Goal: Contribute content: Contribute content

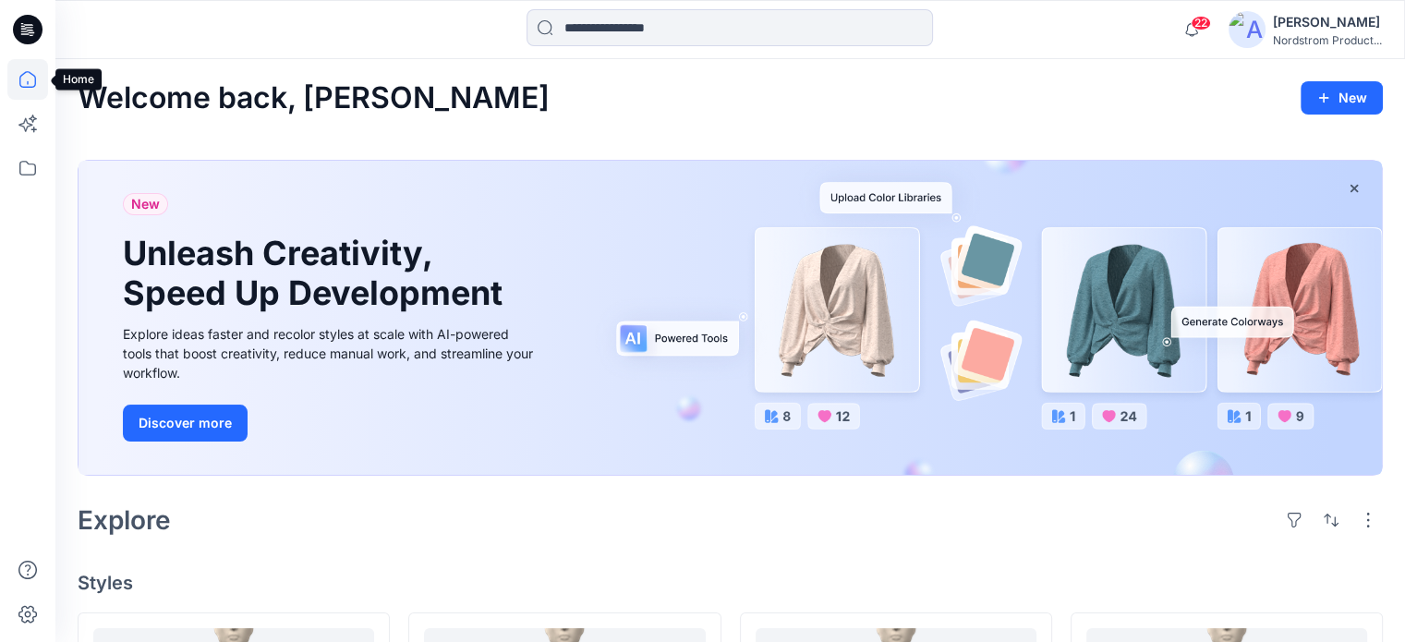
click at [22, 78] on icon at bounding box center [27, 79] width 41 height 41
click at [28, 167] on icon at bounding box center [27, 168] width 41 height 41
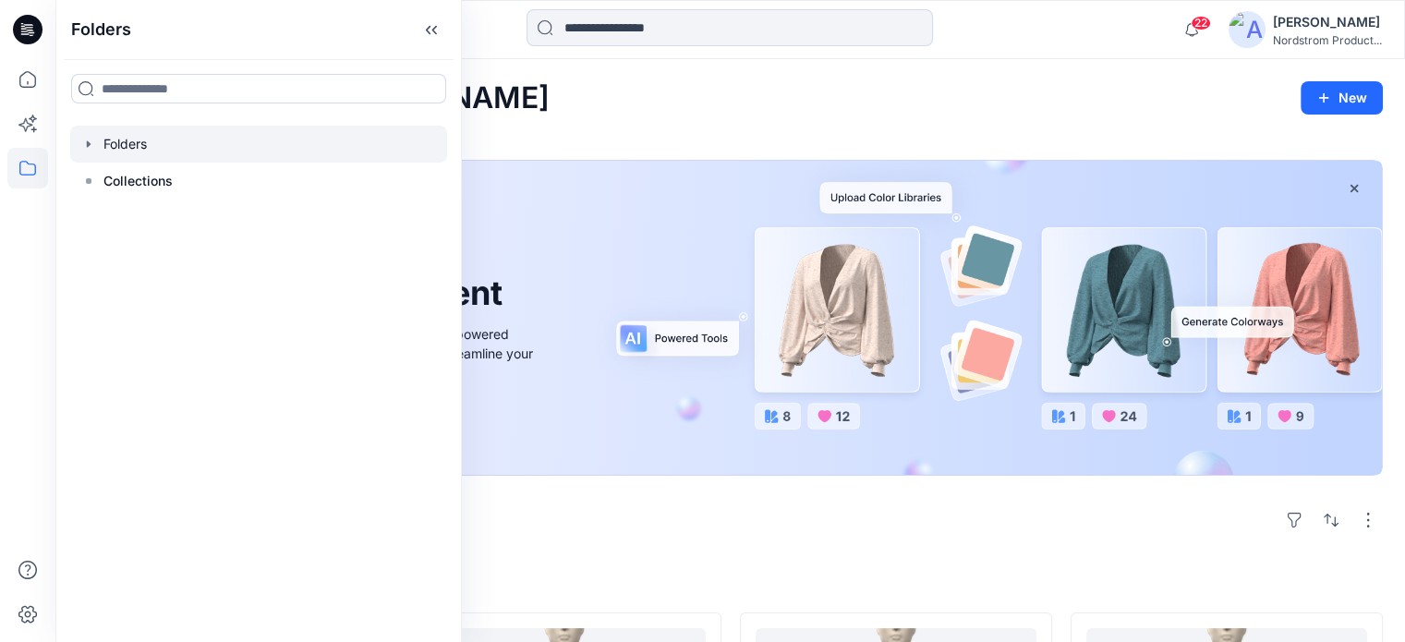
click at [135, 143] on div at bounding box center [258, 144] width 377 height 37
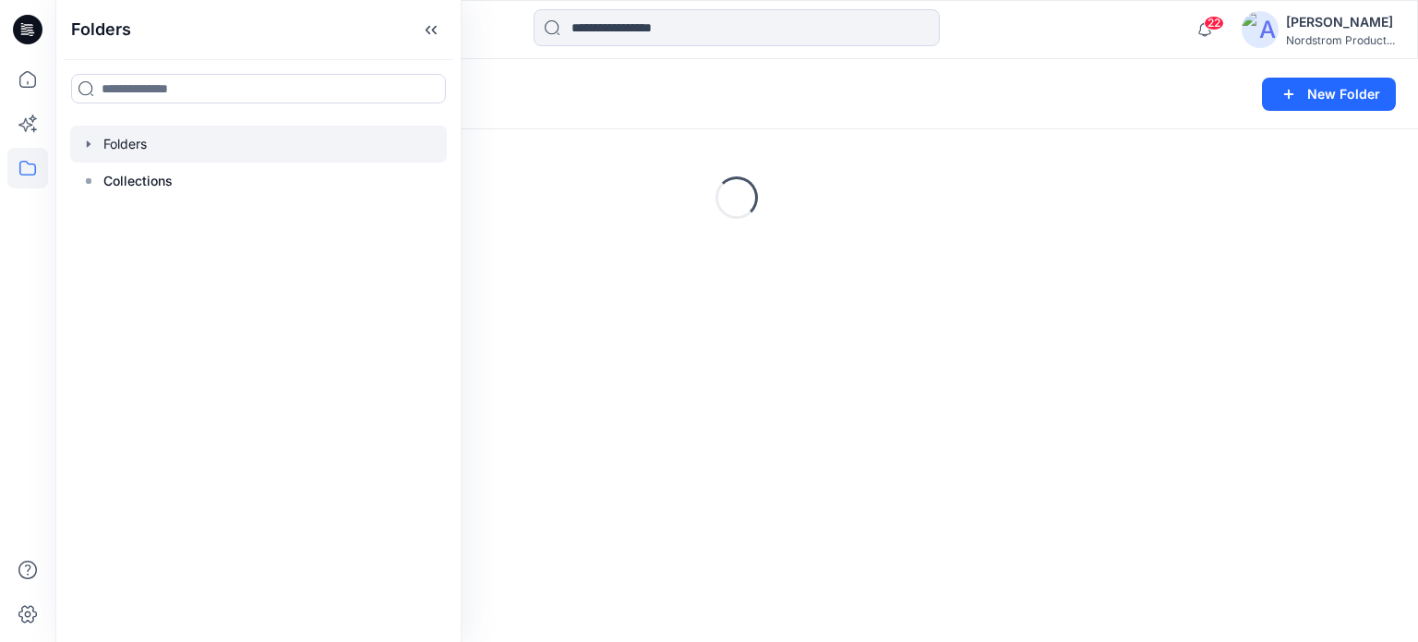
click at [83, 141] on icon "button" at bounding box center [88, 144] width 15 height 15
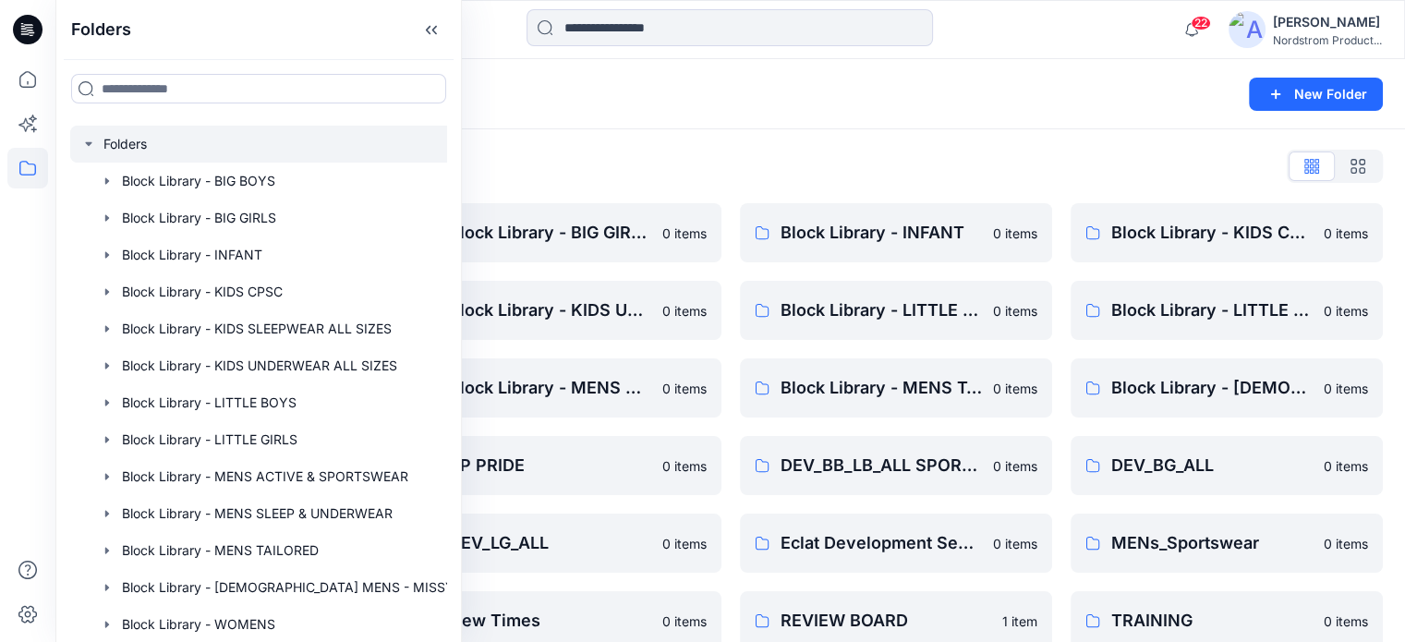
click at [712, 118] on div "Folders New Folder" at bounding box center [729, 94] width 1349 height 70
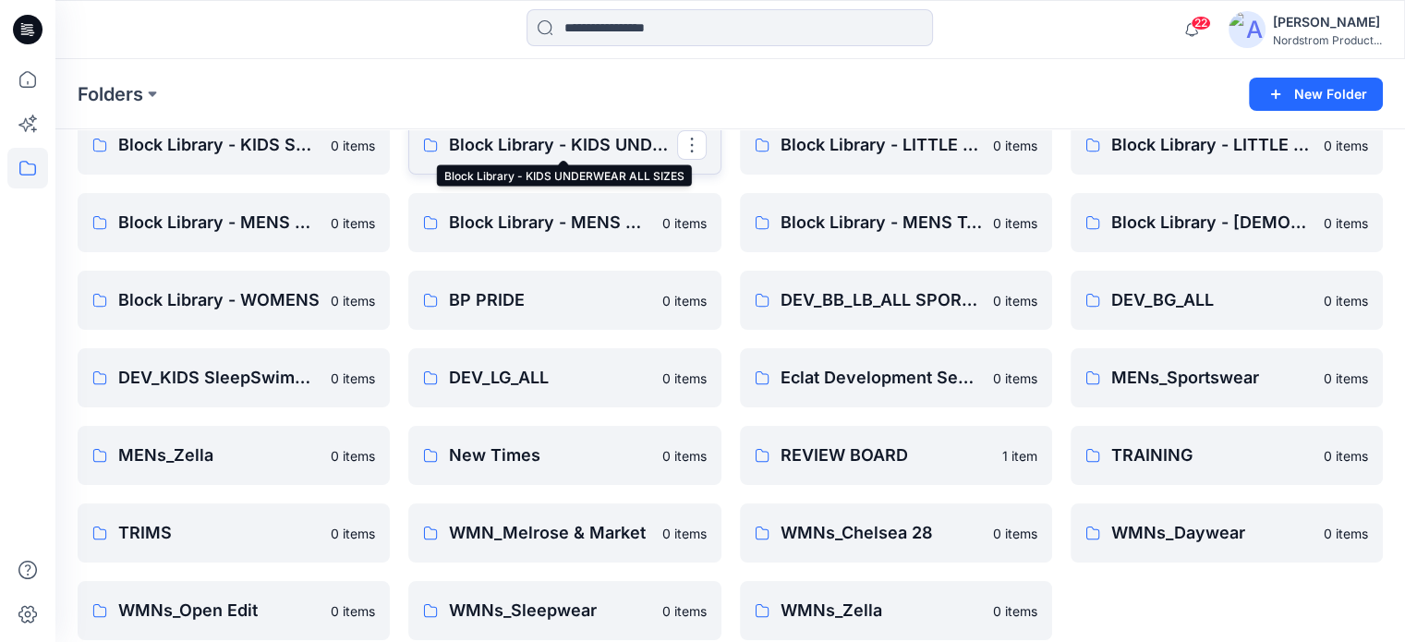
scroll to position [185, 0]
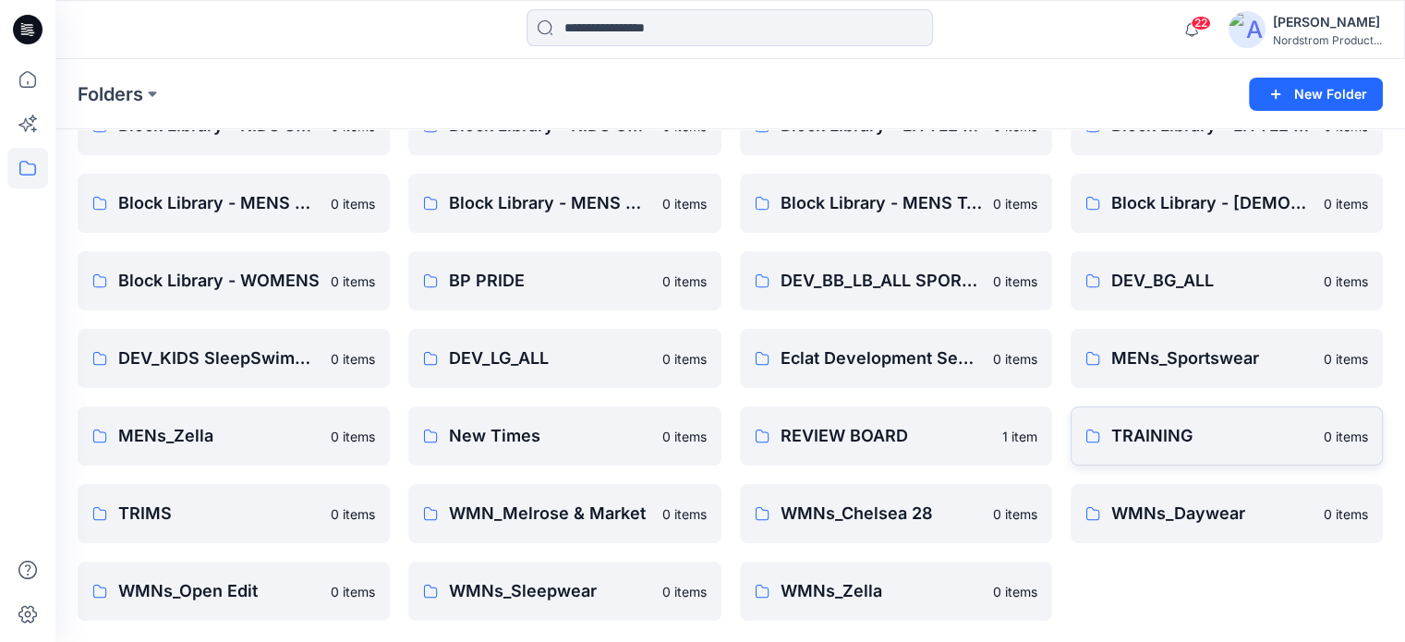
click at [1212, 424] on p "TRAINING" at bounding box center [1211, 436] width 201 height 26
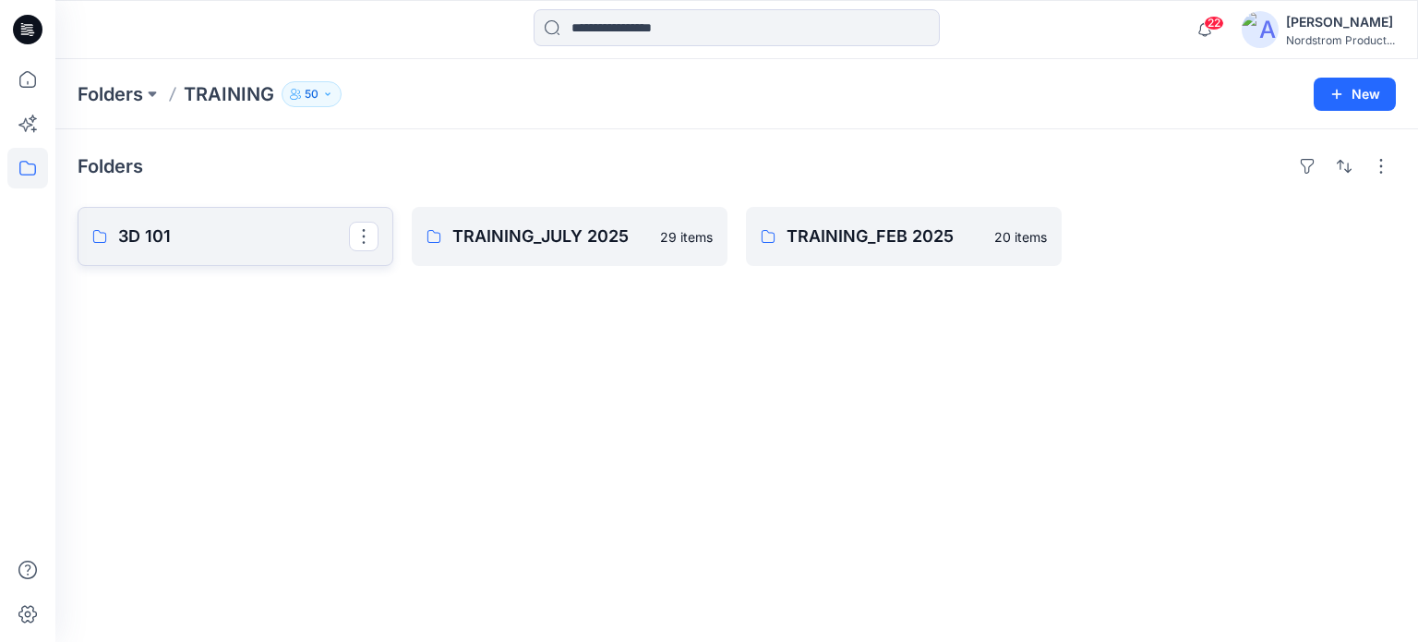
click at [237, 247] on p "3D 101" at bounding box center [233, 236] width 231 height 26
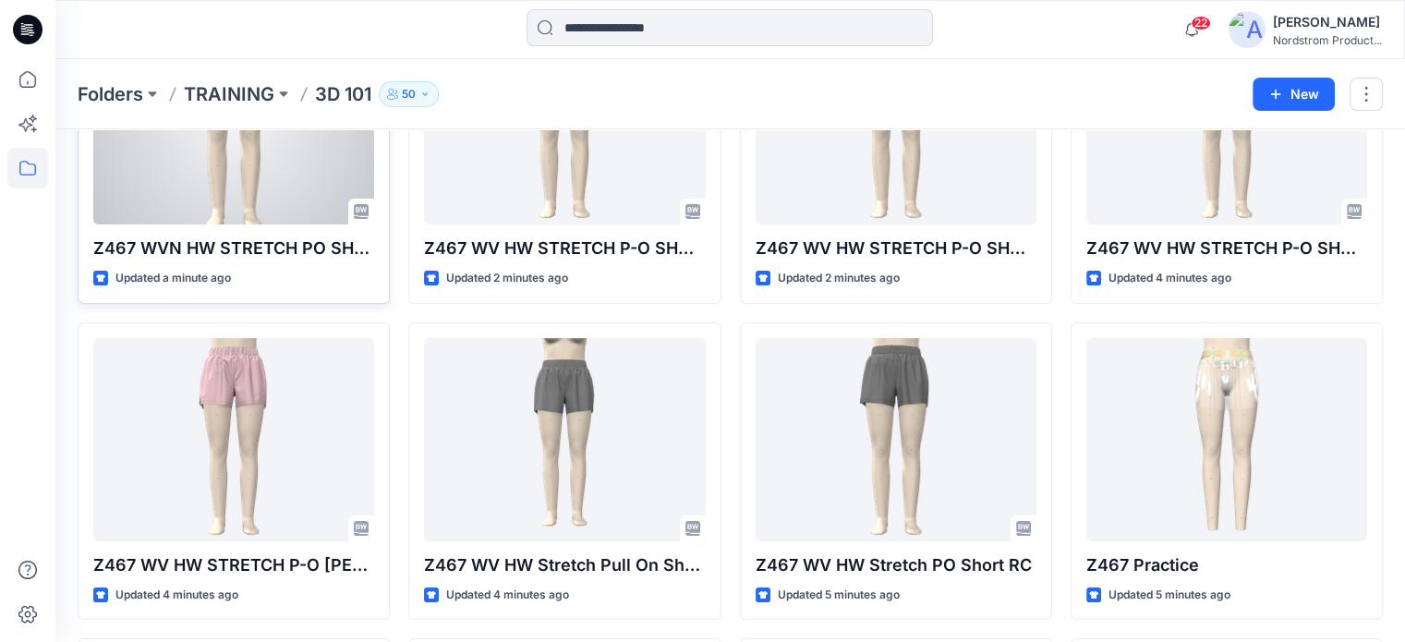
scroll to position [430, 0]
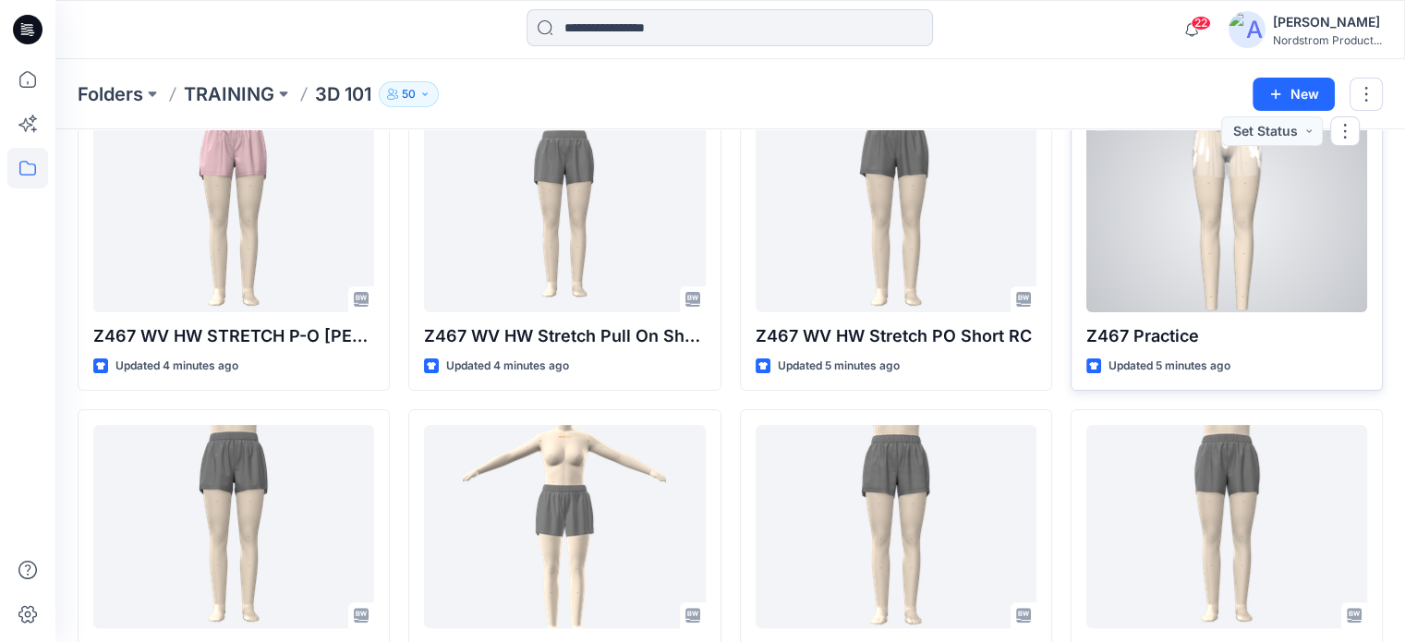
click at [1163, 252] on div at bounding box center [1226, 210] width 281 height 203
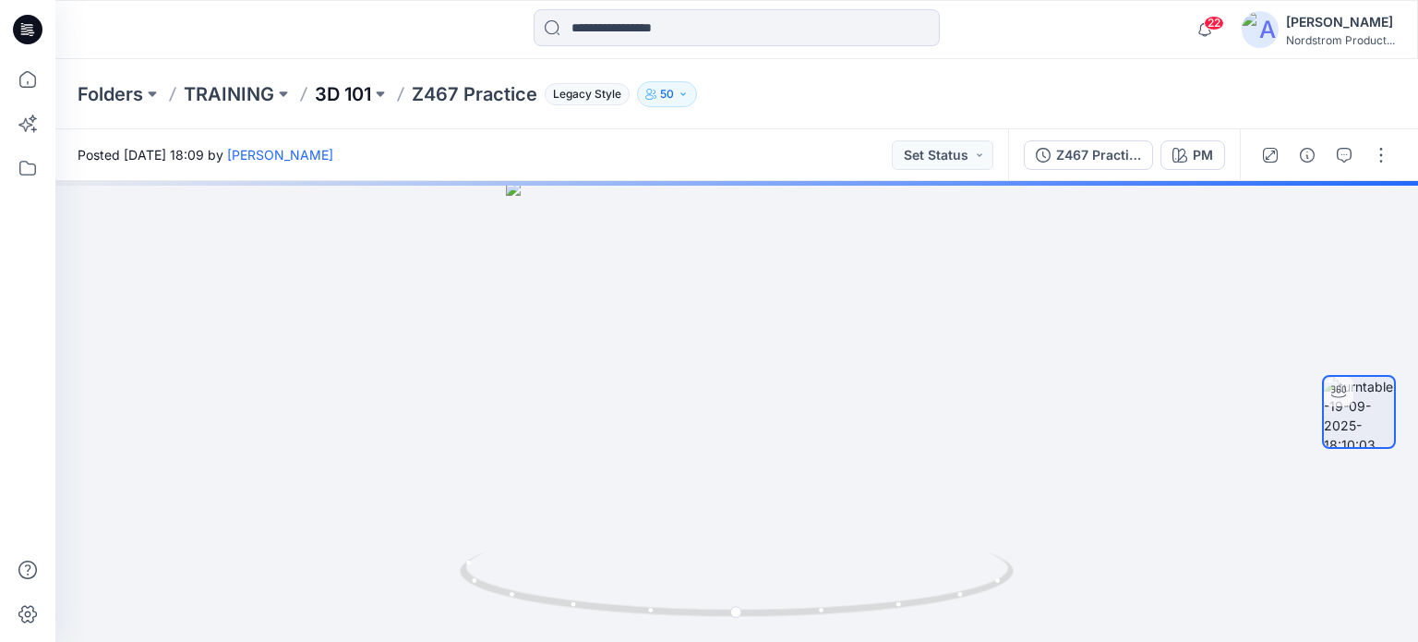
click at [344, 95] on p "3D 101" at bounding box center [343, 94] width 56 height 26
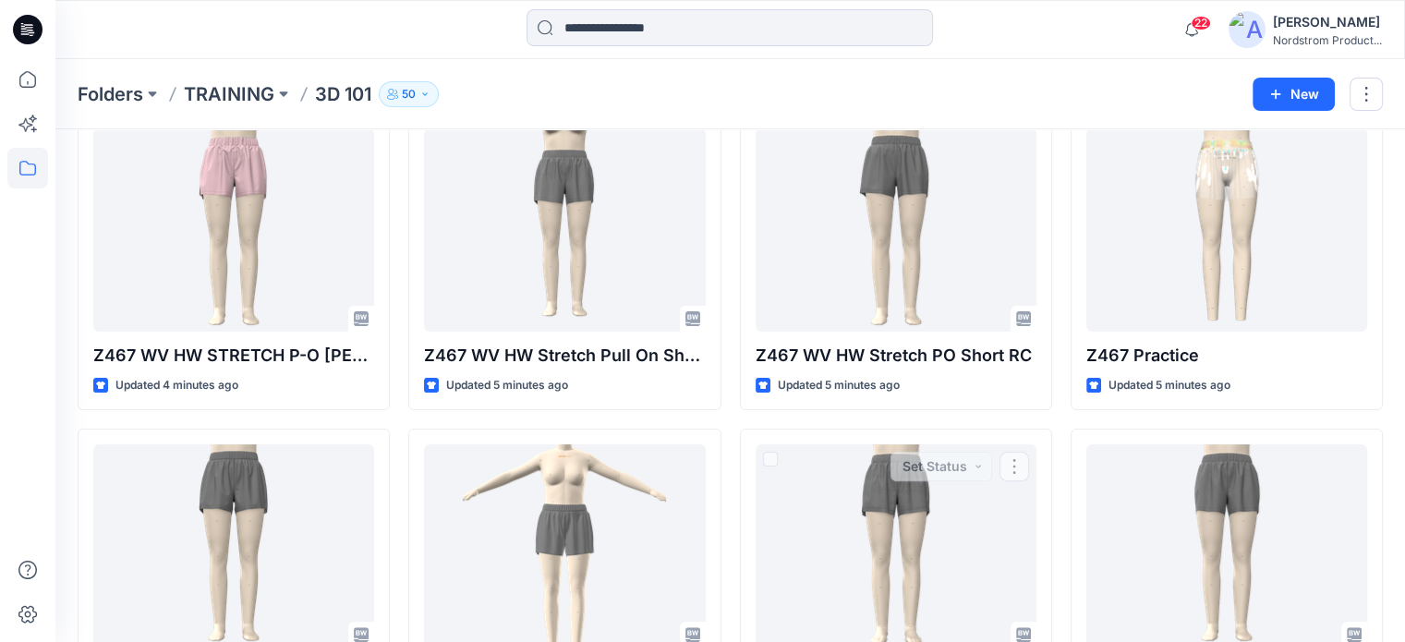
scroll to position [367, 0]
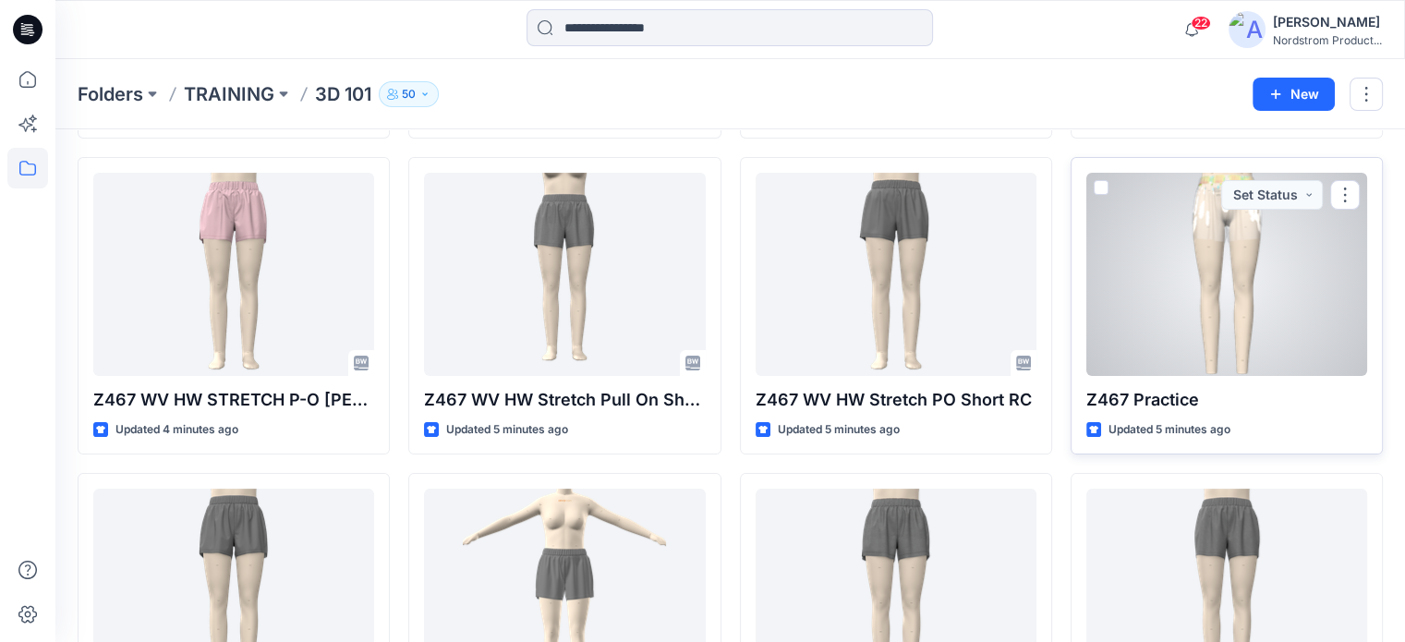
click at [1248, 303] on div at bounding box center [1226, 274] width 281 height 203
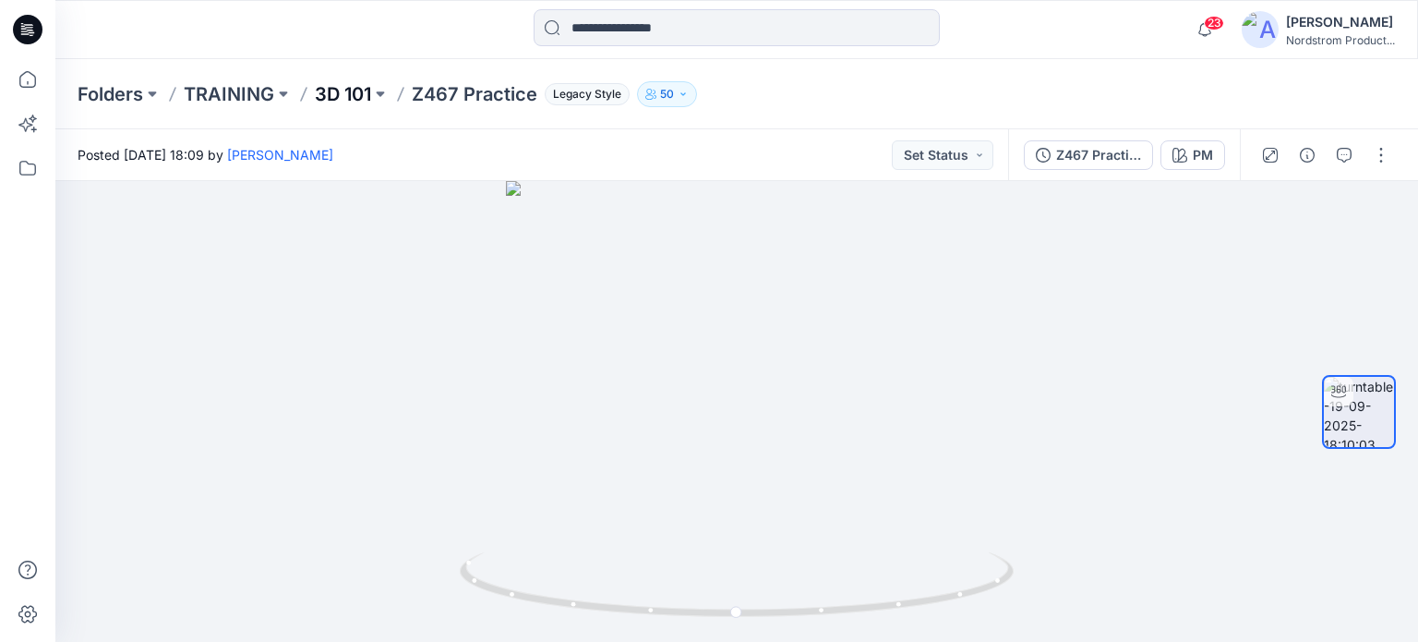
click at [337, 95] on p "3D 101" at bounding box center [343, 94] width 56 height 26
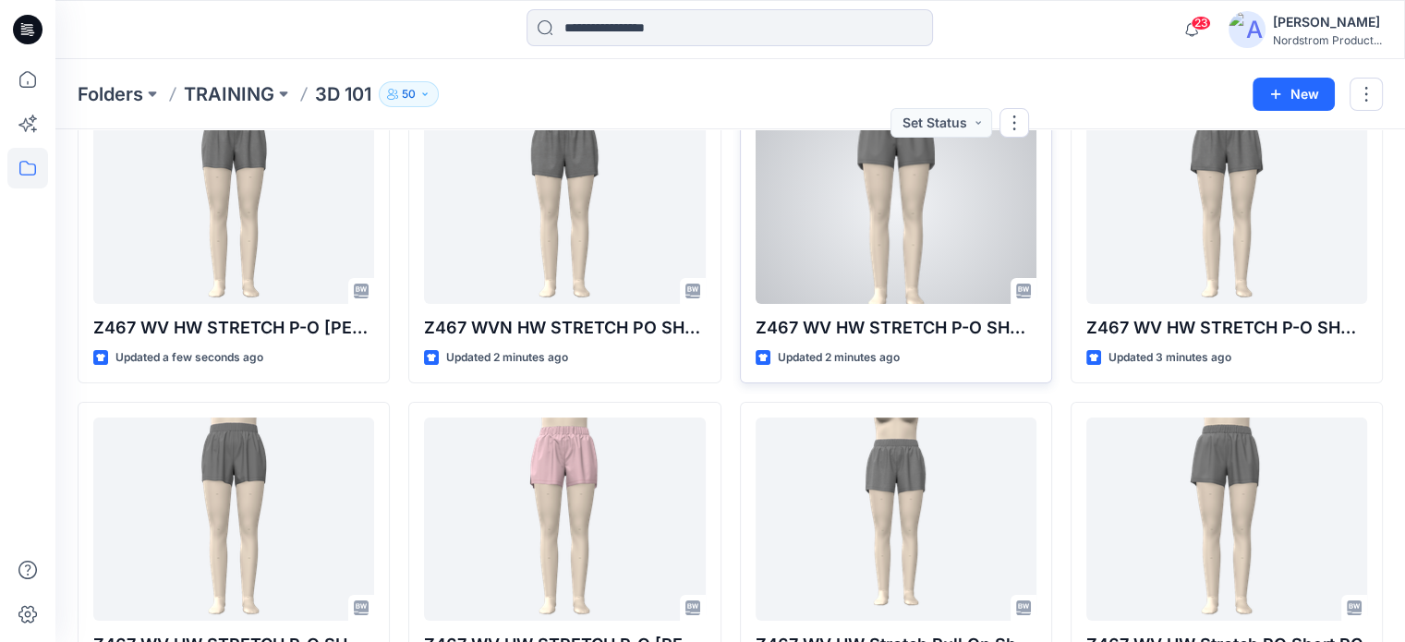
scroll to position [215, 0]
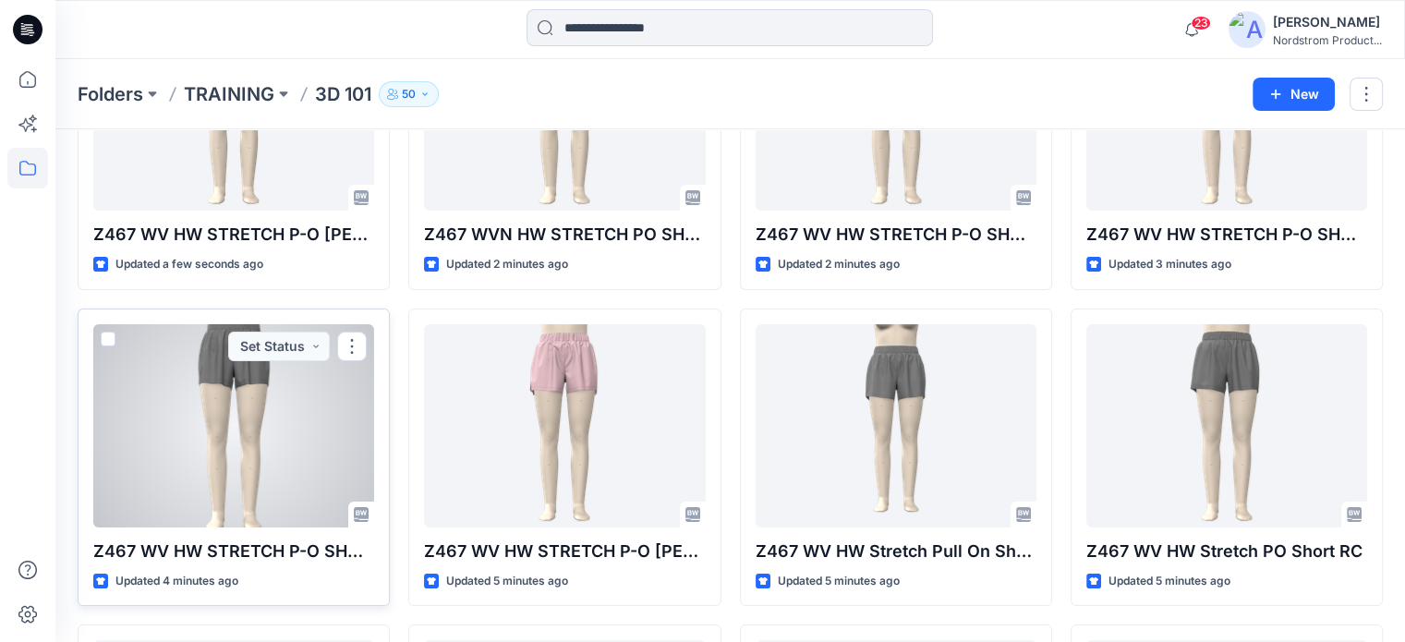
click at [227, 458] on div at bounding box center [233, 425] width 281 height 203
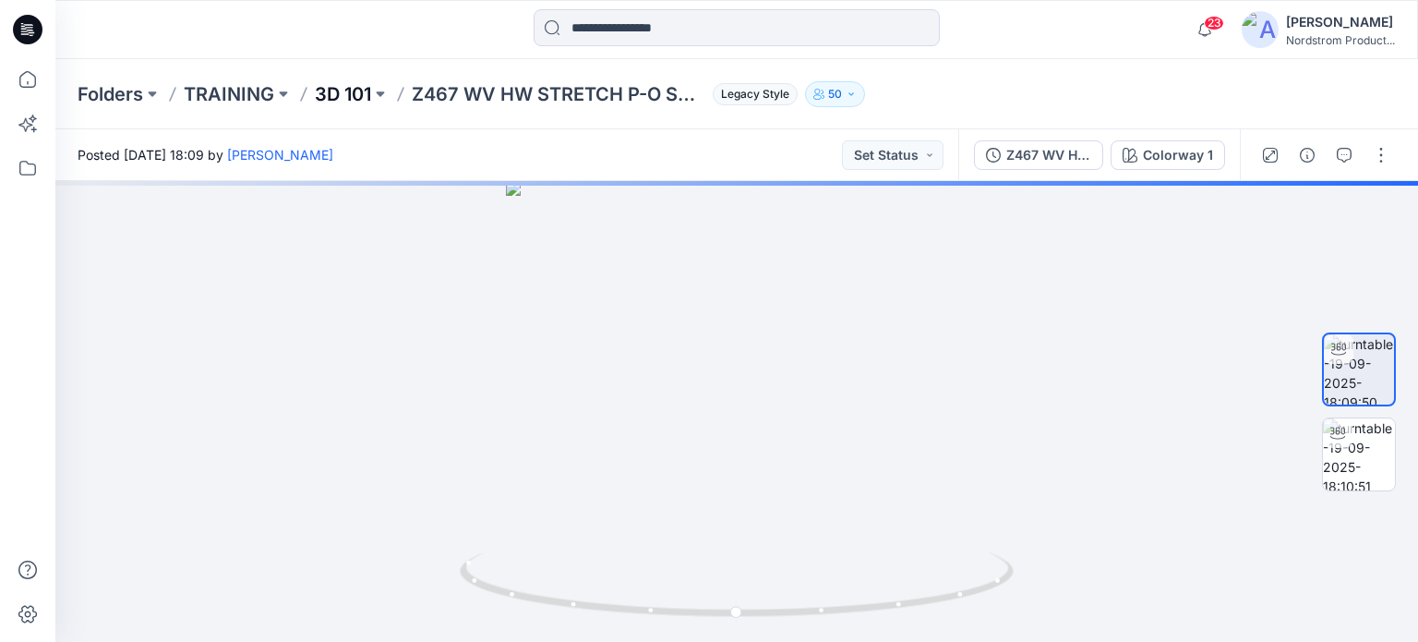
click at [347, 90] on p "3D 101" at bounding box center [343, 94] width 56 height 26
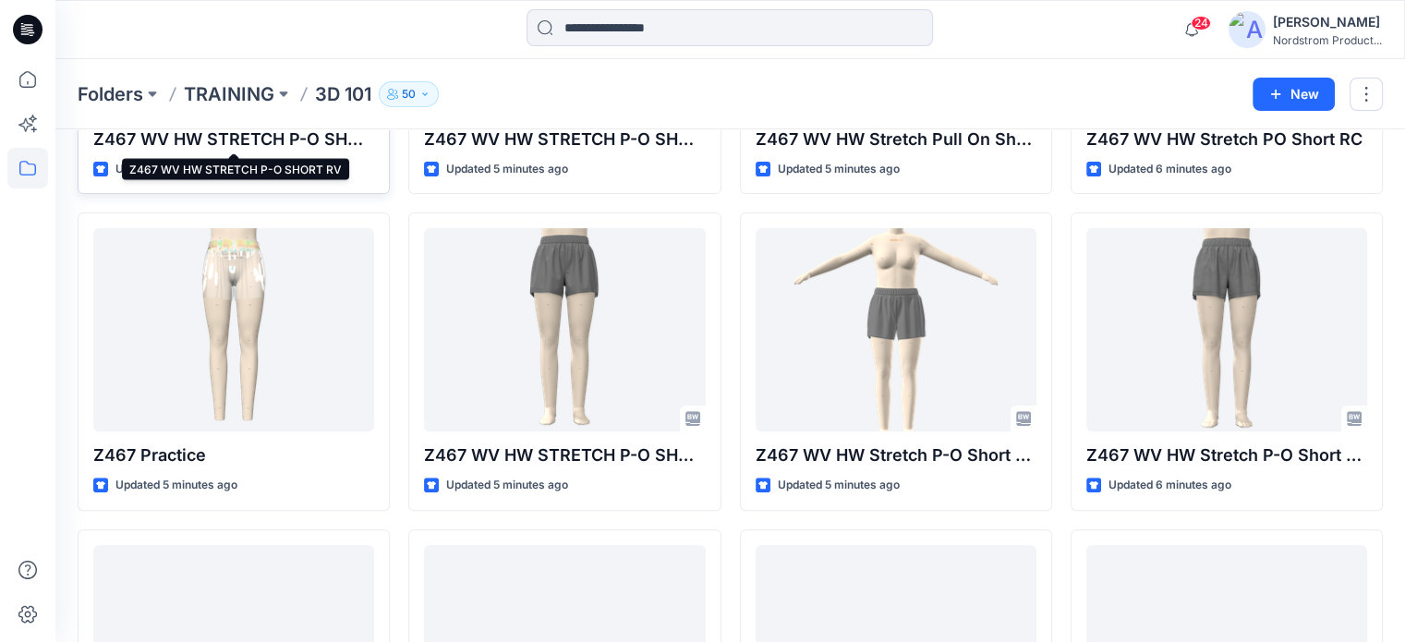
scroll to position [646, 0]
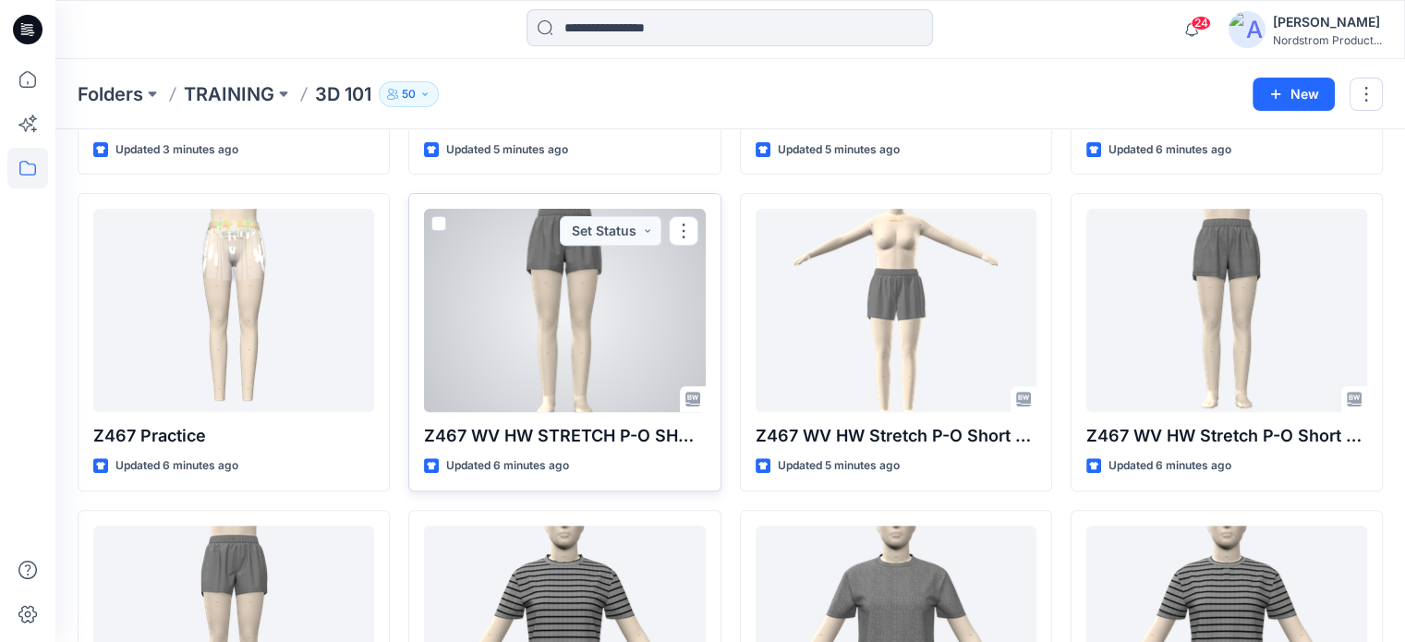
click at [533, 356] on div at bounding box center [564, 310] width 281 height 203
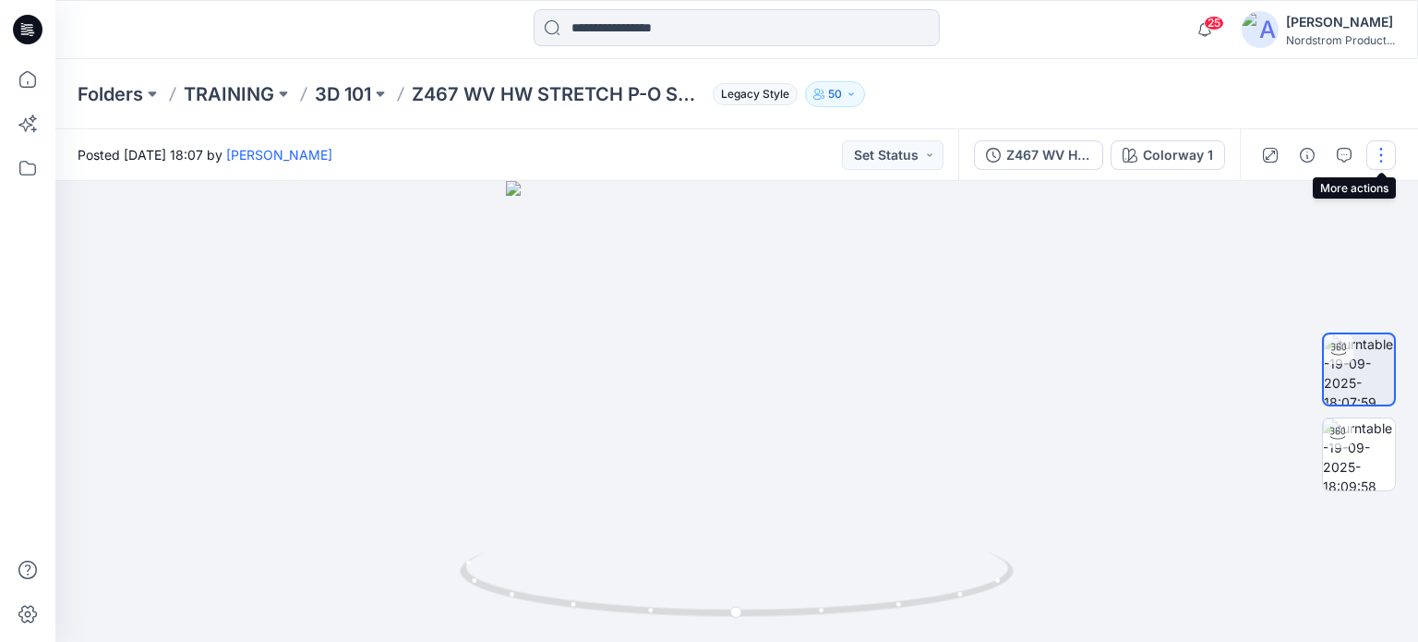
click at [1380, 152] on button "button" at bounding box center [1382, 155] width 30 height 30
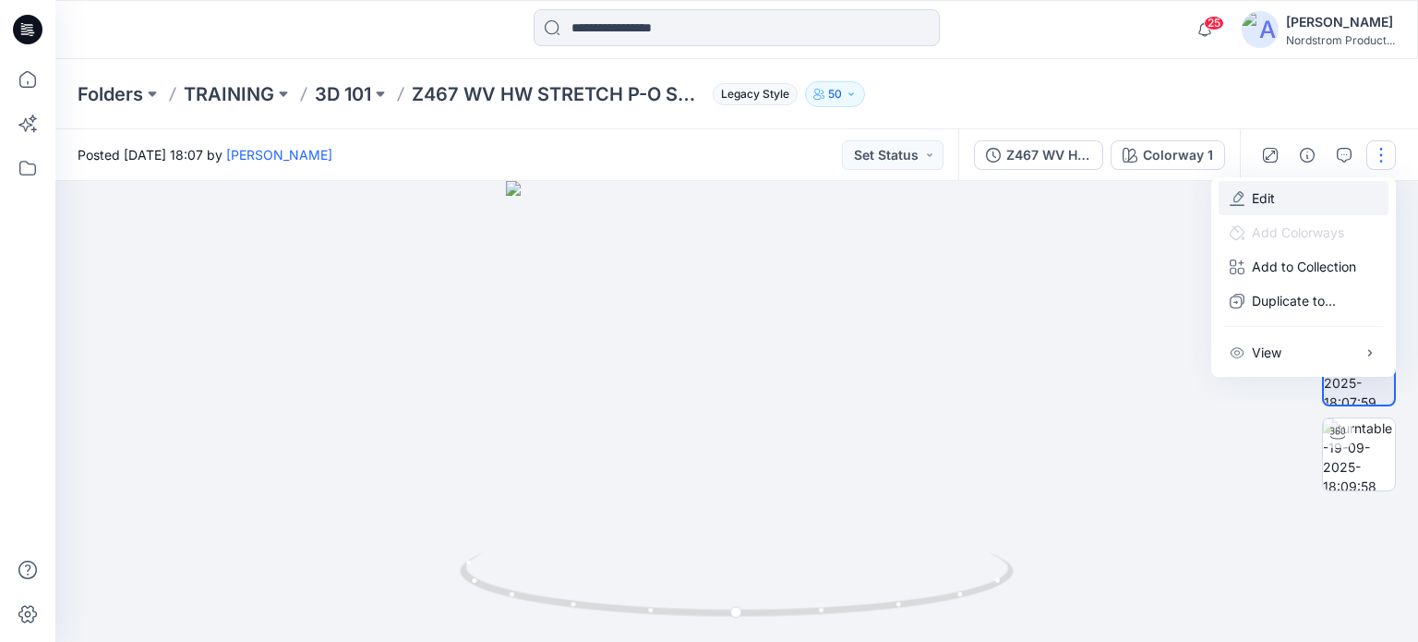
click at [1271, 192] on p "Edit" at bounding box center [1263, 197] width 23 height 19
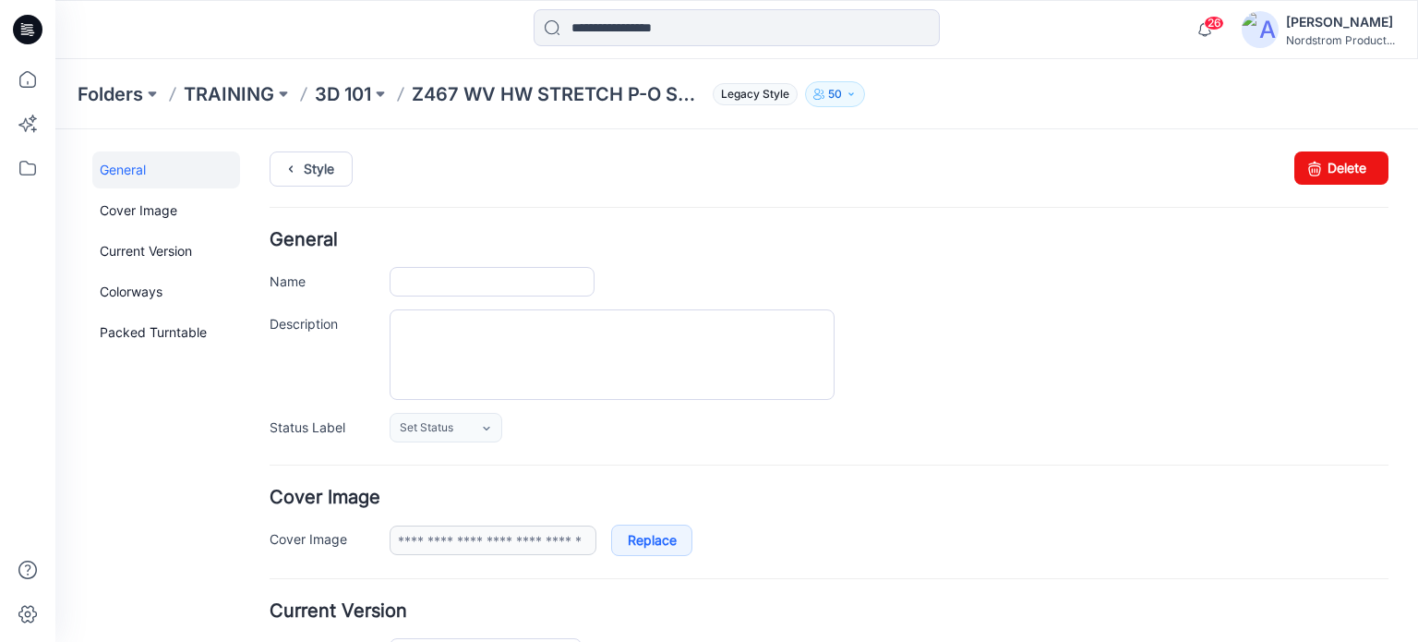
type input "**********"
click at [319, 165] on link "Style" at bounding box center [311, 168] width 83 height 35
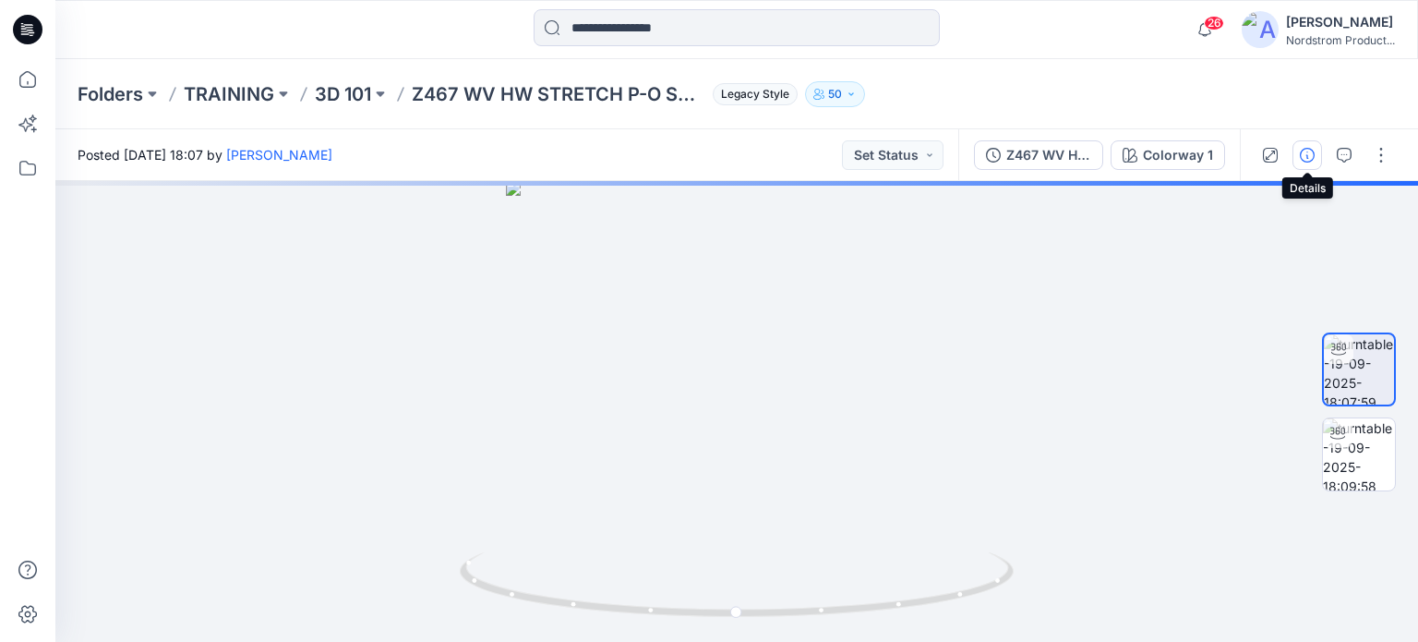
click at [1304, 155] on icon "button" at bounding box center [1307, 155] width 15 height 15
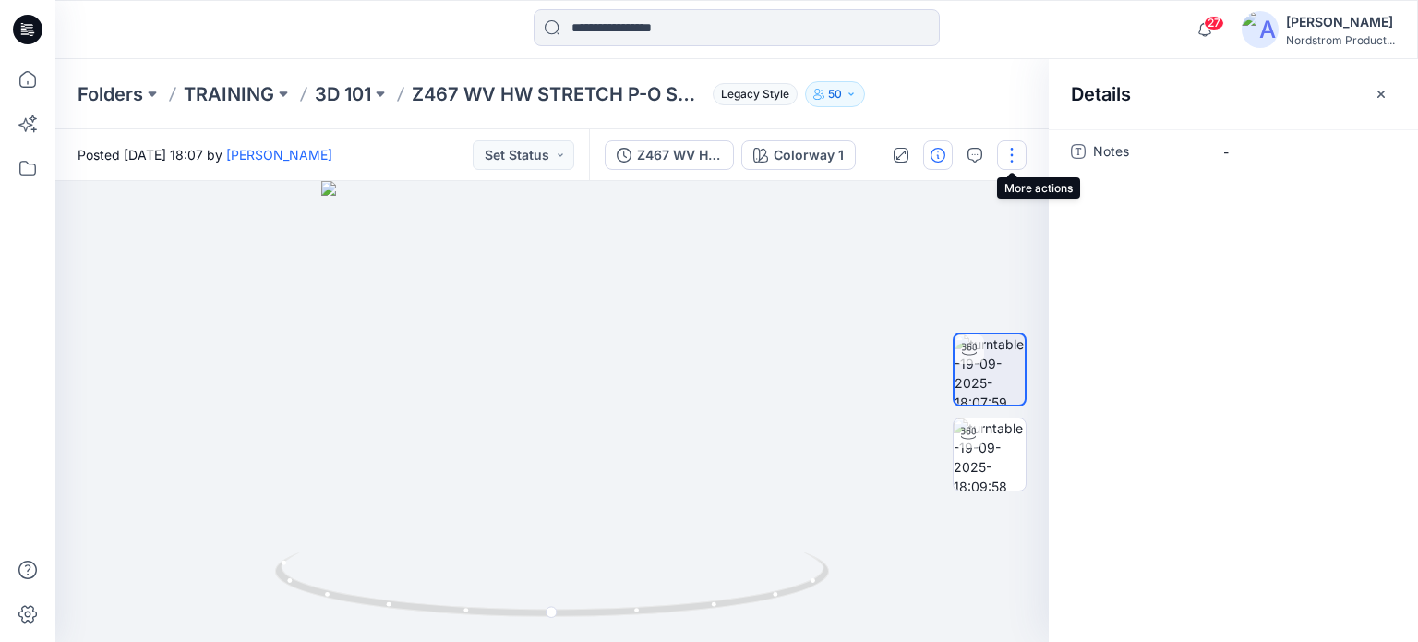
click at [1019, 152] on button "button" at bounding box center [1012, 155] width 30 height 30
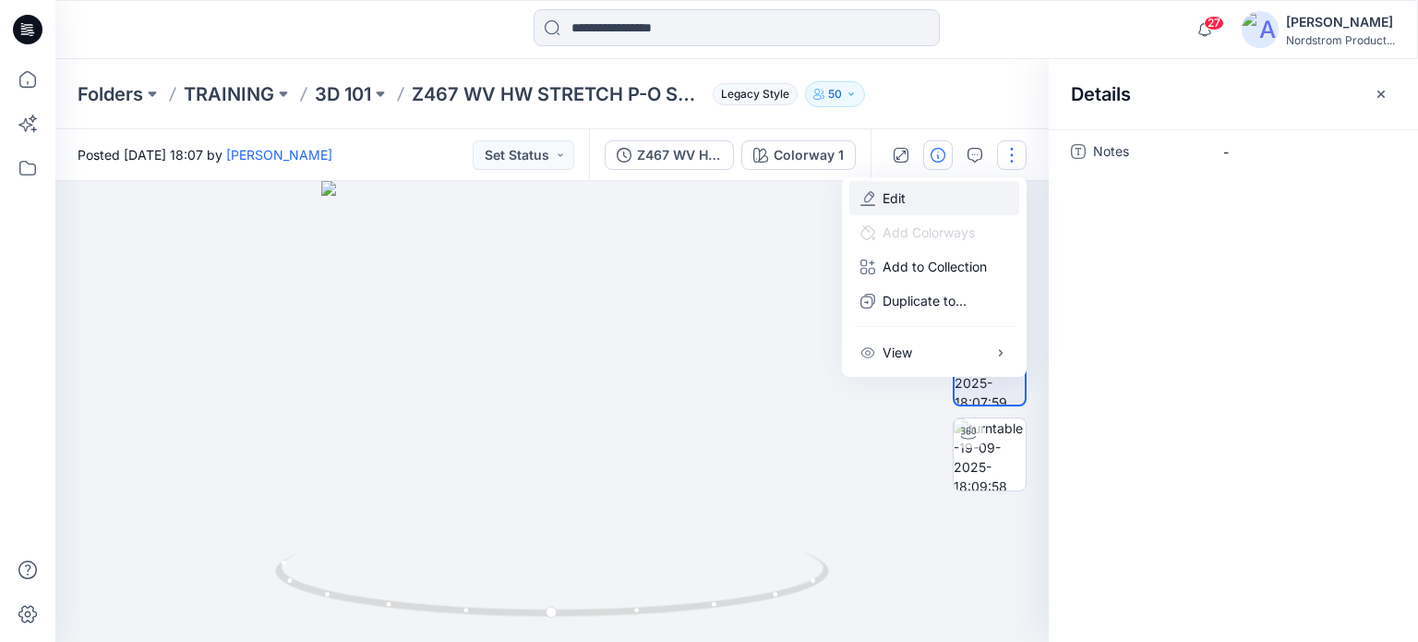
click at [949, 193] on button "Edit" at bounding box center [935, 198] width 170 height 34
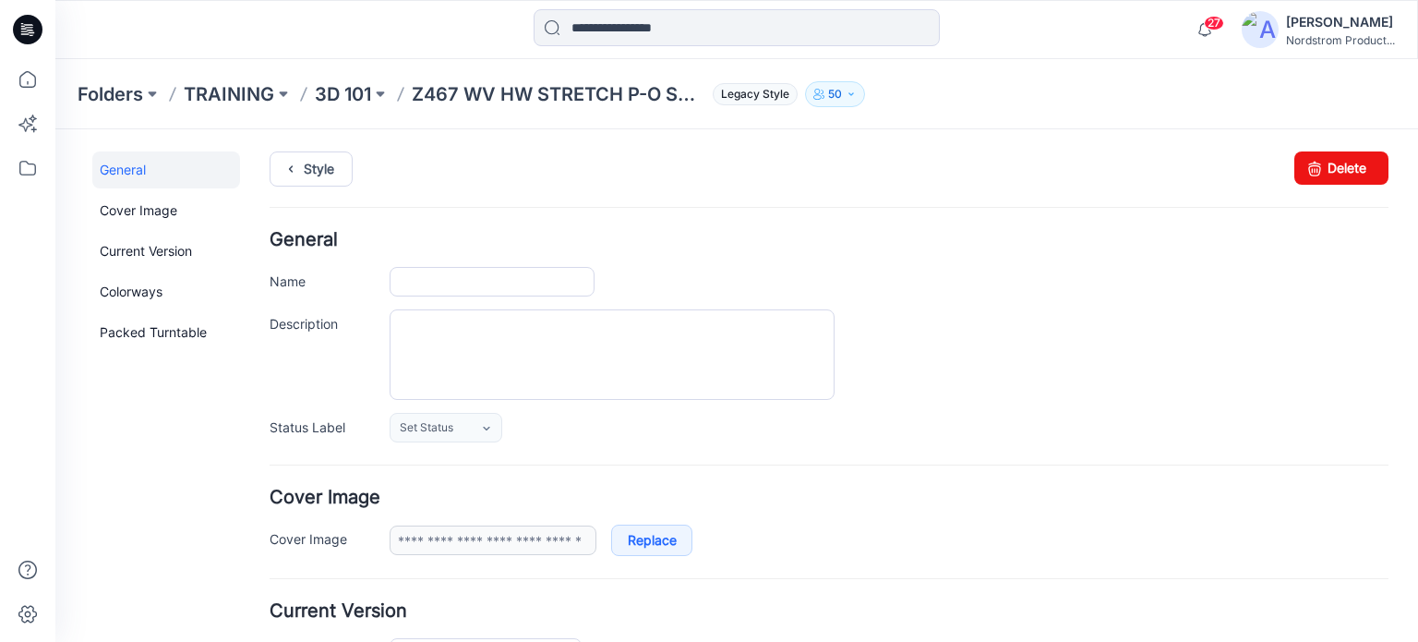
type input "**********"
click at [561, 336] on textarea "Description" at bounding box center [612, 354] width 445 height 90
paste textarea "**********"
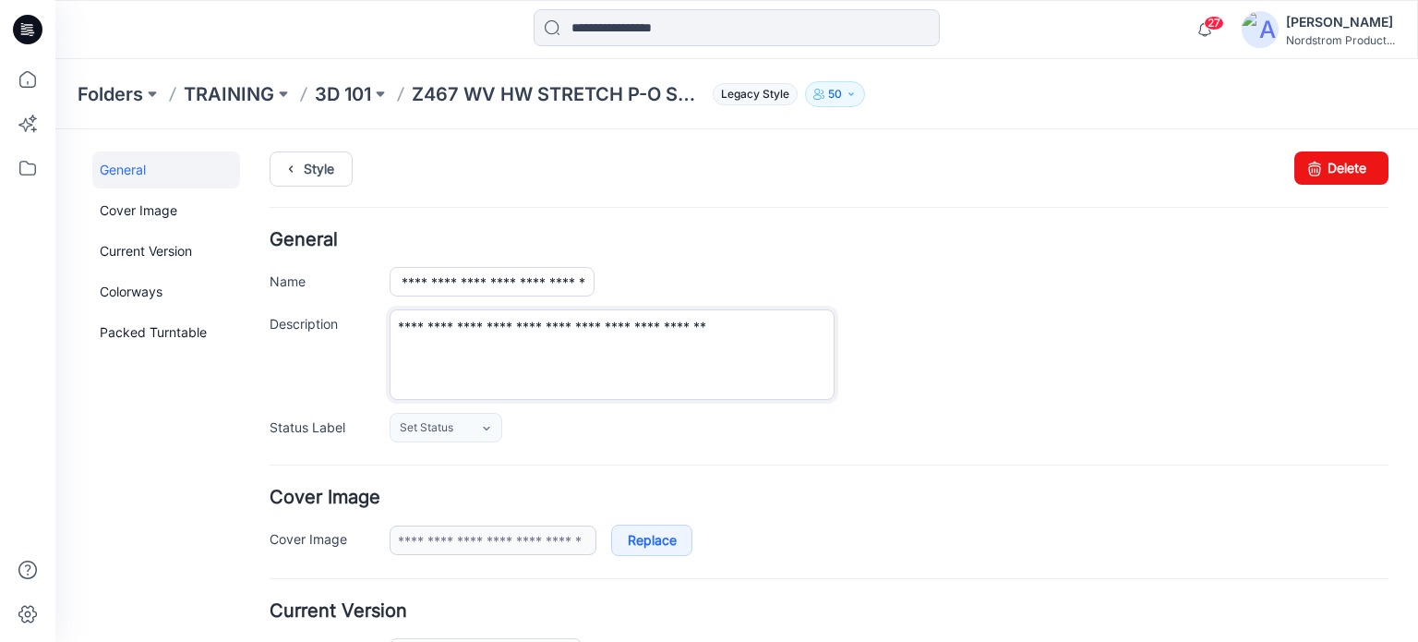
type textarea "**********"
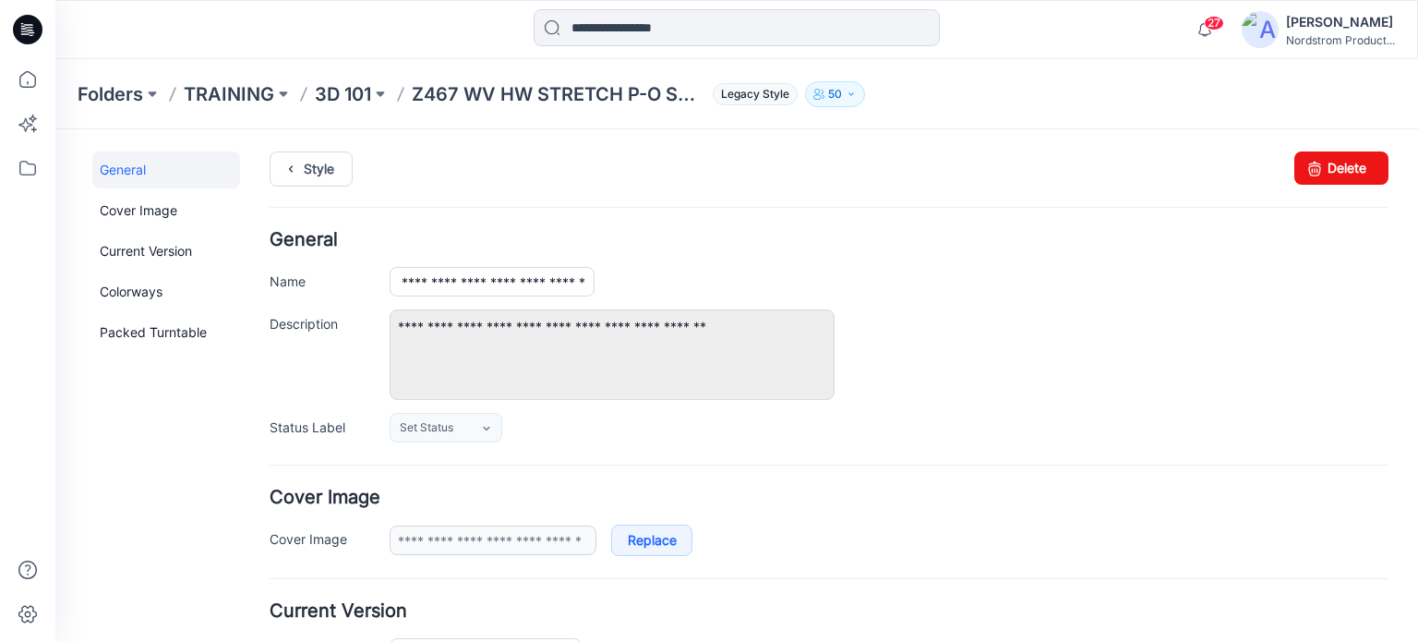
click at [979, 320] on div "**********" at bounding box center [889, 354] width 999 height 90
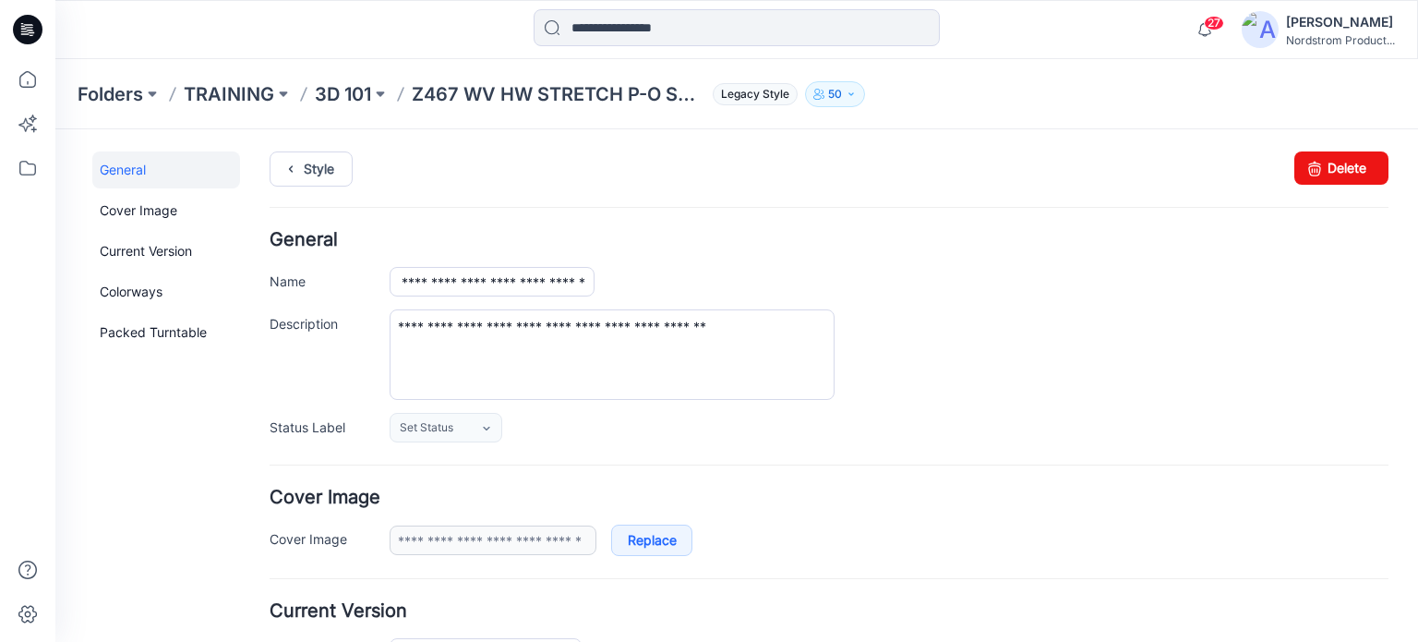
click at [1176, 326] on div "**********" at bounding box center [889, 354] width 999 height 90
click at [1036, 215] on div "Style Changes Saved Delete" at bounding box center [829, 190] width 1119 height 79
click at [864, 223] on div "Style Changes Saved Delete" at bounding box center [829, 190] width 1119 height 79
click at [914, 165] on ul "Style" at bounding box center [829, 167] width 1119 height 33
click at [1091, 151] on ul "Style" at bounding box center [829, 167] width 1119 height 33
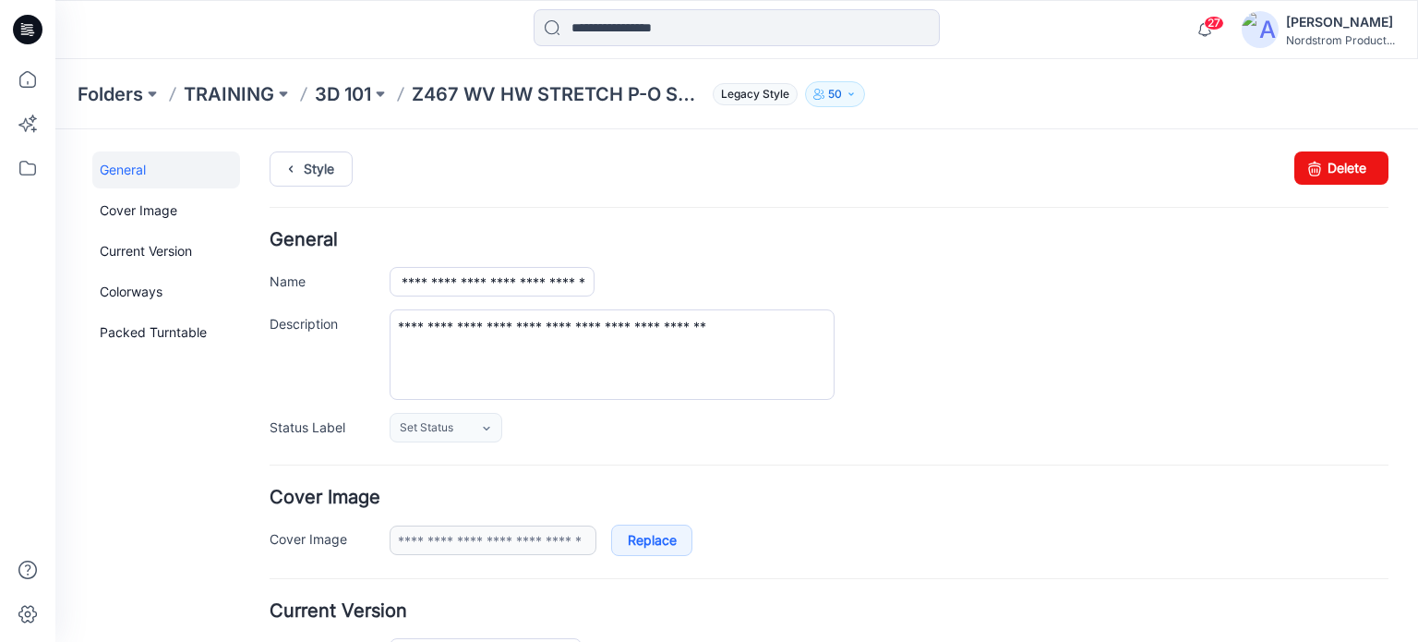
click at [1094, 106] on div "Folders TRAINING 3D 101 Z467 WV HW STRETCH P-O SHORT CS Legacy Style 50" at bounding box center [665, 94] width 1175 height 26
click at [1084, 156] on ul "Style" at bounding box center [829, 167] width 1119 height 33
click at [948, 177] on ul "Style" at bounding box center [829, 167] width 1119 height 33
click at [1171, 180] on ul "Style" at bounding box center [829, 167] width 1119 height 33
click at [623, 93] on p "Z467 WV HW STRETCH P-O SHORT CS" at bounding box center [559, 94] width 294 height 26
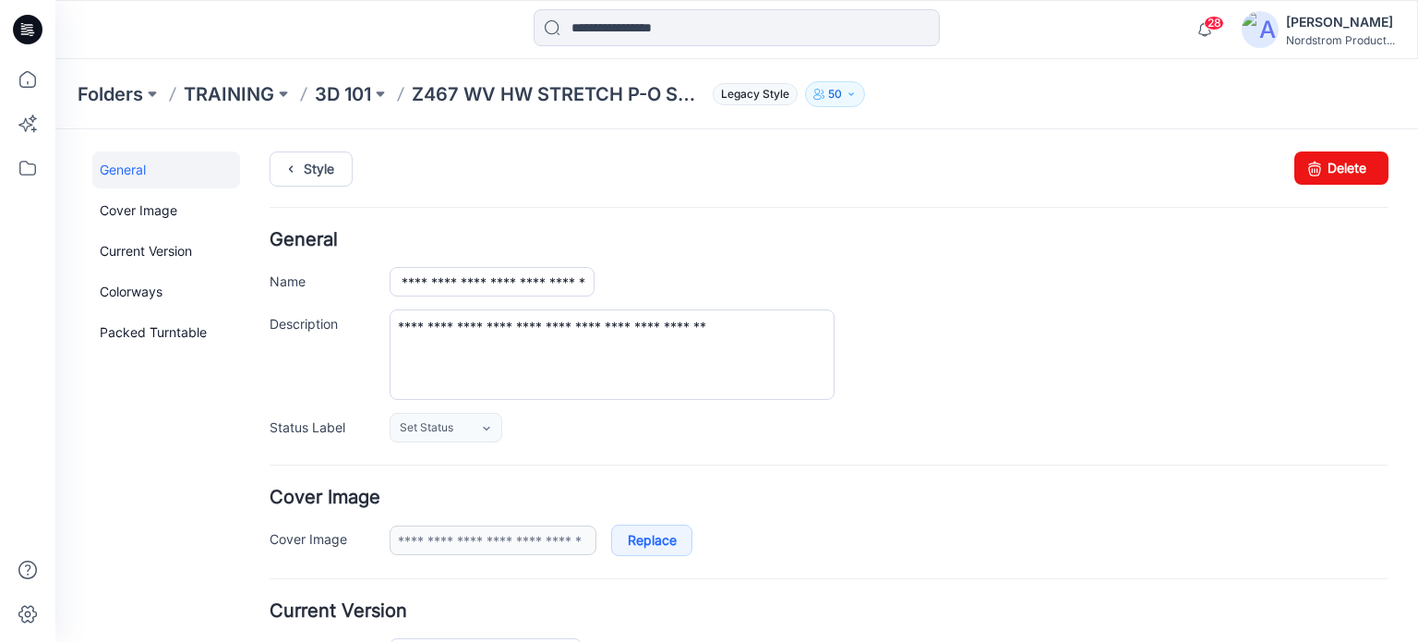
click at [568, 96] on p "Z467 WV HW STRETCH P-O SHORT CS" at bounding box center [559, 94] width 294 height 26
click at [432, 95] on p "Z467 WV HW STRETCH P-O SHORT CS" at bounding box center [559, 94] width 294 height 26
click at [336, 166] on link "Style" at bounding box center [311, 168] width 83 height 35
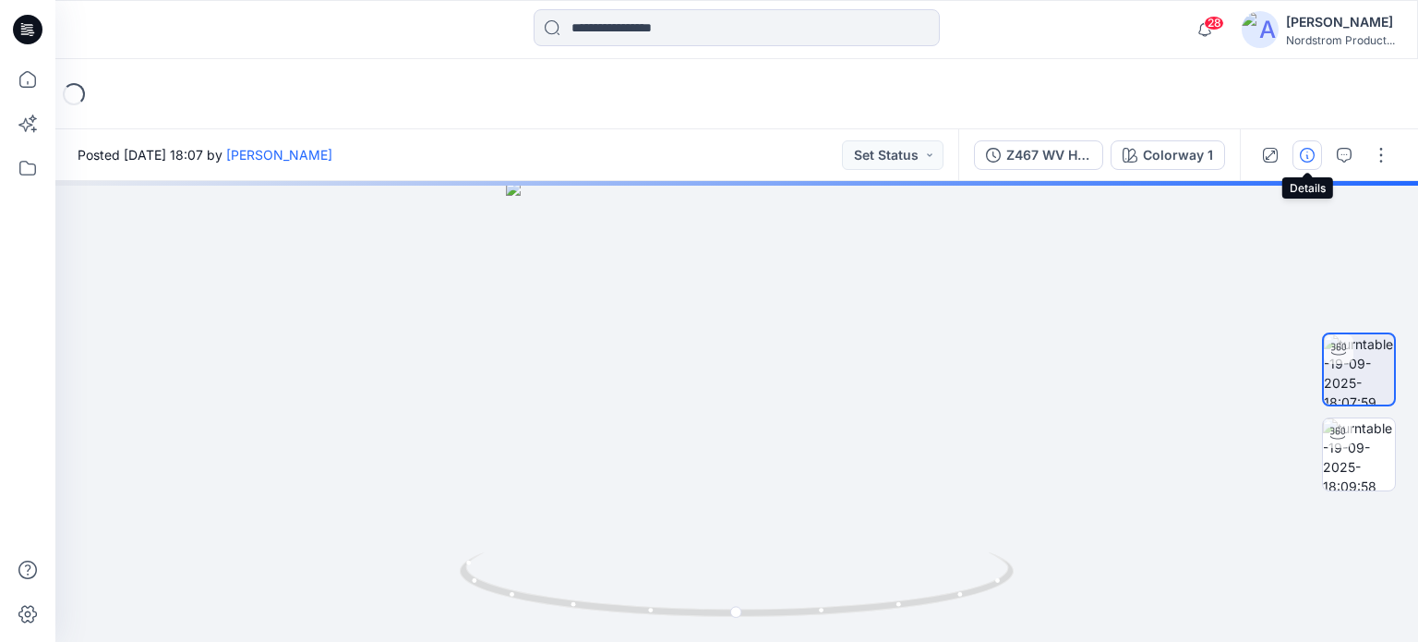
click at [1308, 154] on icon "button" at bounding box center [1307, 155] width 15 height 15
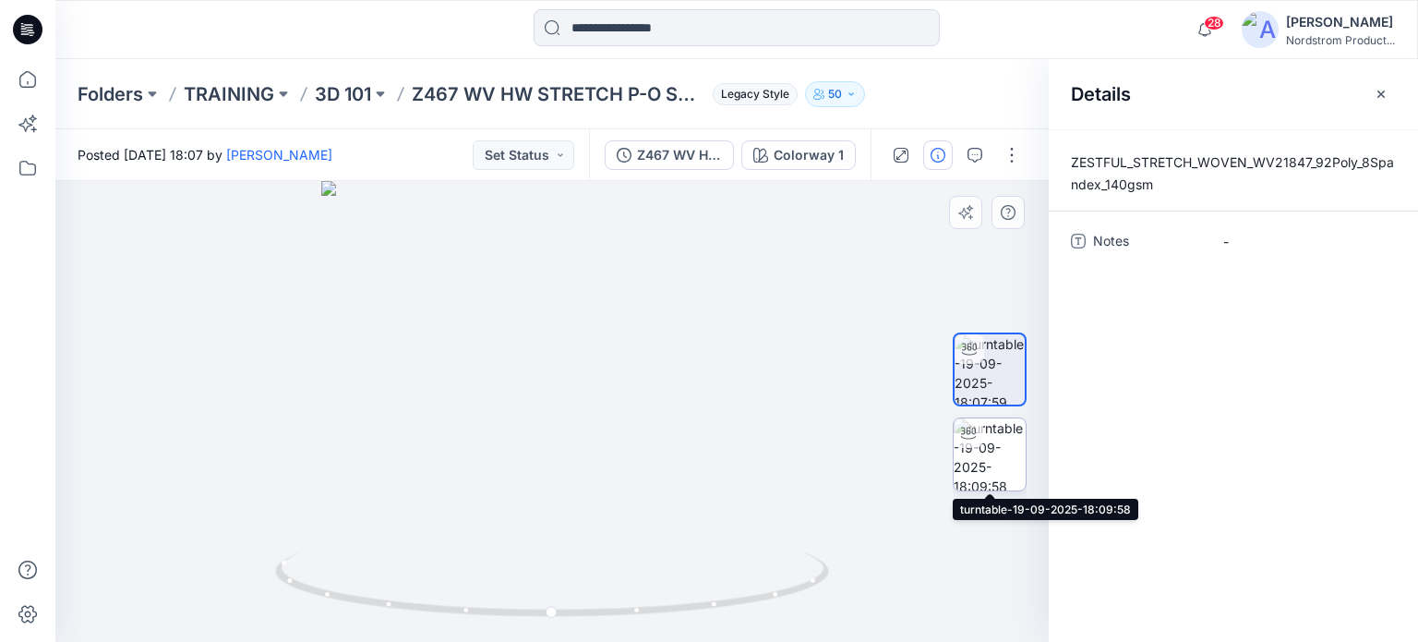
click at [997, 461] on img at bounding box center [990, 454] width 72 height 72
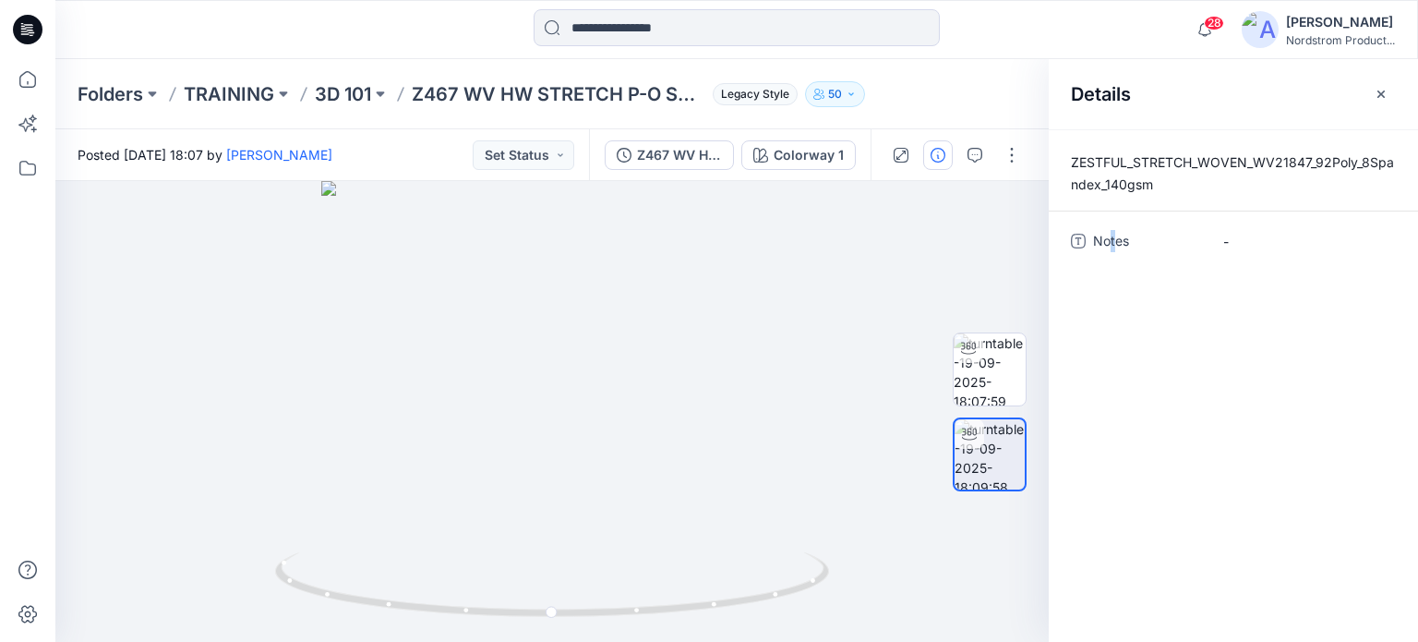
drag, startPoint x: 990, startPoint y: 464, endPoint x: 1113, endPoint y: 502, distance: 128.5
click at [1113, 502] on div "ZESTFUL_STRETCH_WOVEN_WV21847_92Poly_8Spandex_140gsm Notes -" at bounding box center [1233, 385] width 369 height 513
drag, startPoint x: 375, startPoint y: 158, endPoint x: 1133, endPoint y: 35, distance: 768.0
click at [1133, 35] on div "28 Notifications [PERSON_NAME] has updated Z467 WV HW Stretch P-O Short with Z4…" at bounding box center [736, 29] width 1362 height 41
